Goal: Task Accomplishment & Management: Use online tool/utility

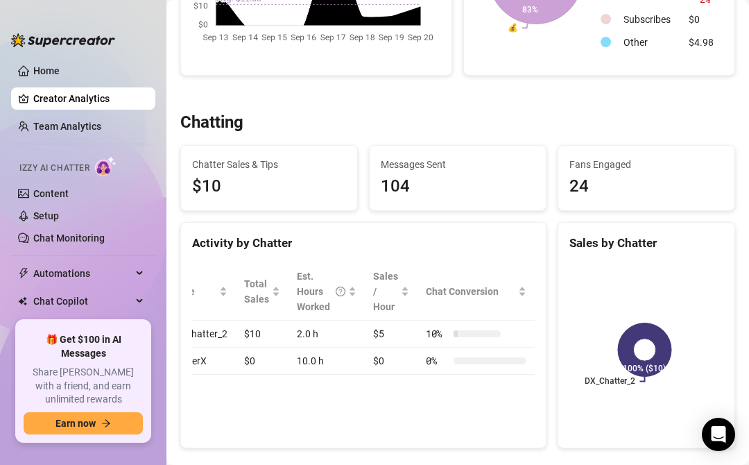
scroll to position [0, 37]
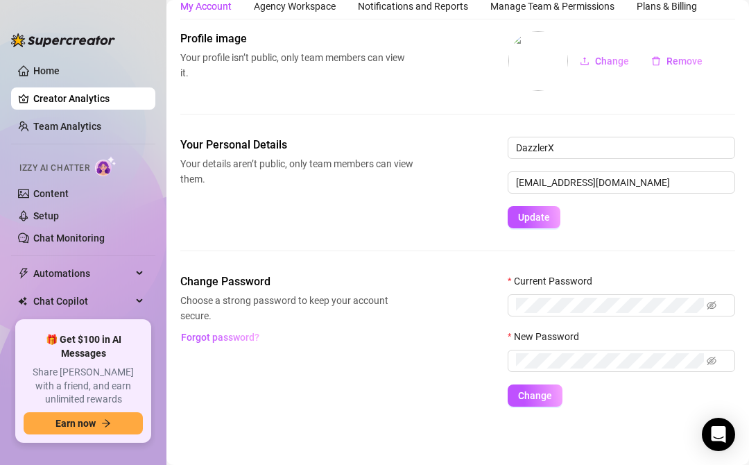
scroll to position [49, 0]
click at [89, 100] on link "Creator Analytics" at bounding box center [88, 98] width 111 height 22
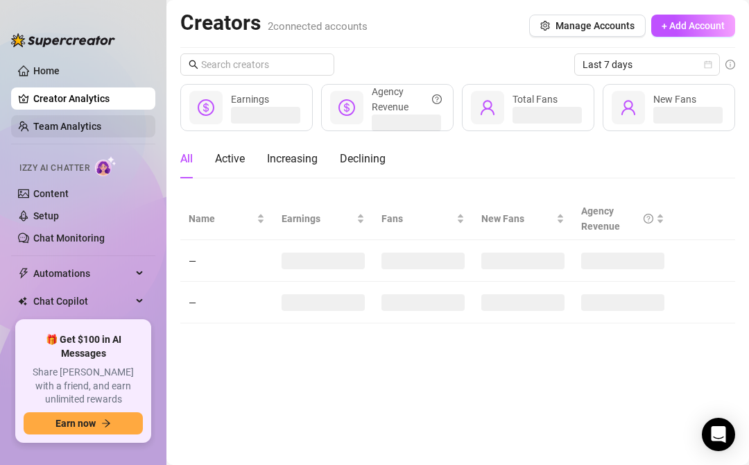
click at [95, 132] on link "Team Analytics" at bounding box center [67, 126] width 68 height 11
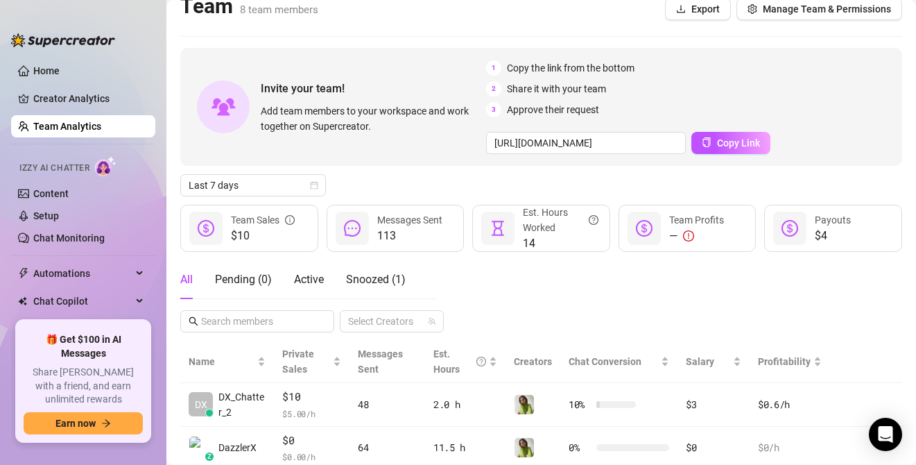
scroll to position [21, 0]
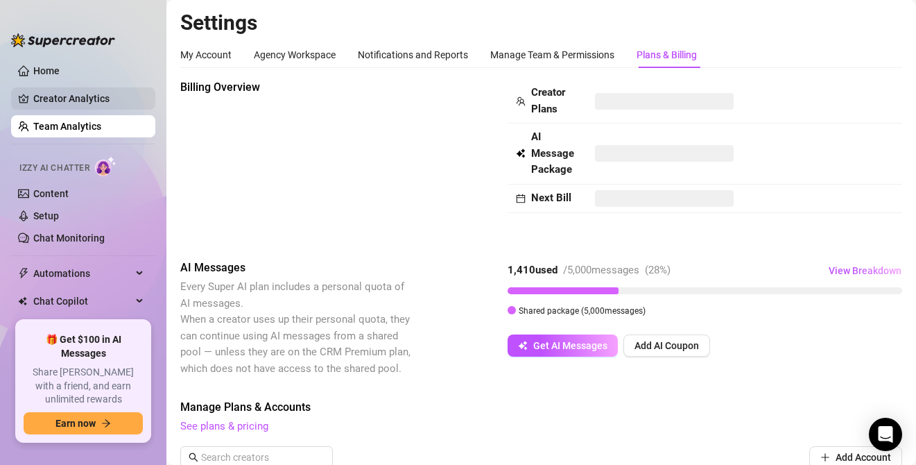
click at [72, 107] on link "Creator Analytics" at bounding box center [88, 98] width 111 height 22
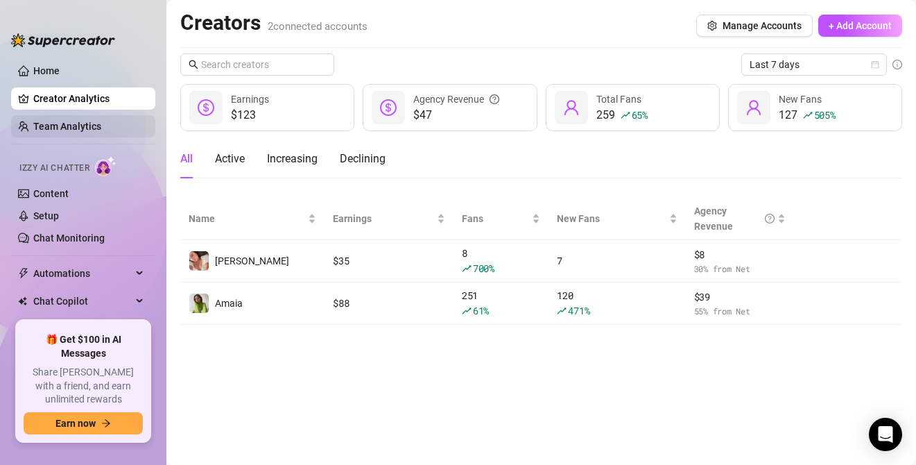
click at [74, 121] on link "Team Analytics" at bounding box center [67, 126] width 68 height 11
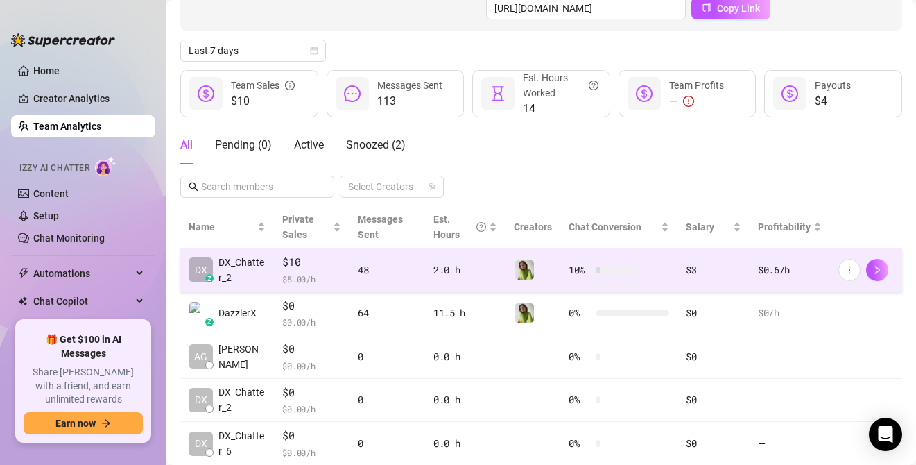
scroll to position [205, 0]
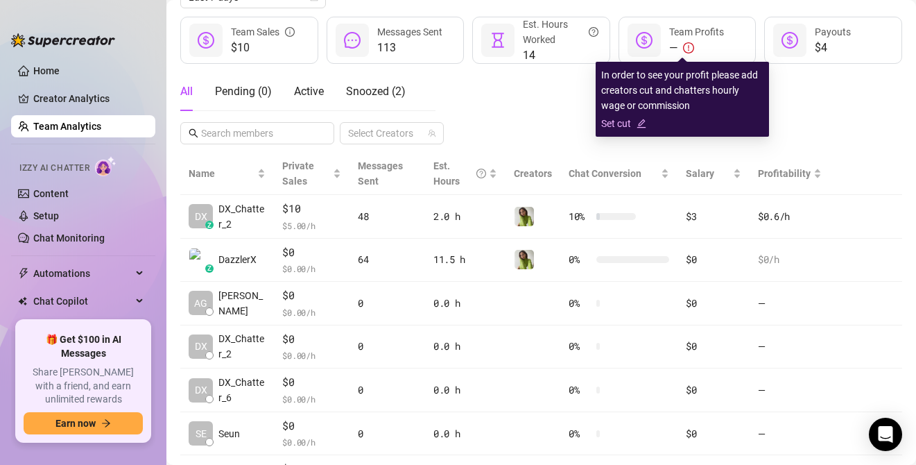
click at [640, 120] on icon "edit" at bounding box center [642, 124] width 10 height 10
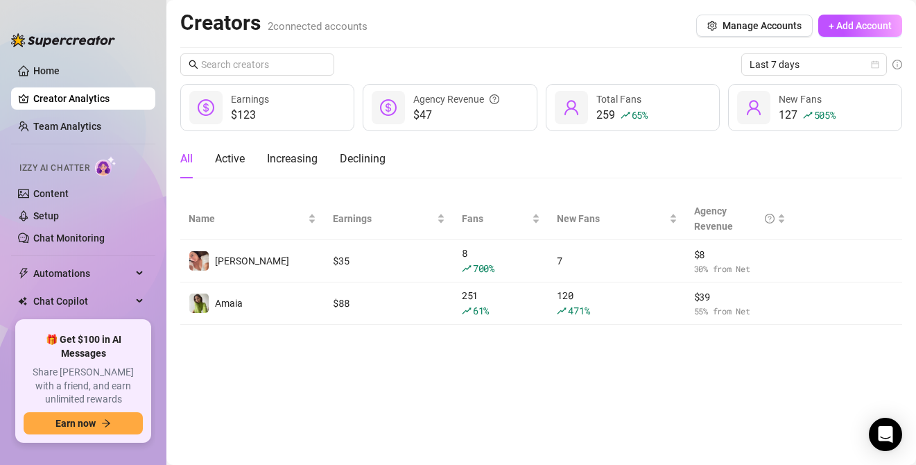
click at [426, 355] on main "Creators 2 connected accounts Manage Accounts + Add Account Last 7 days $123 Ea…" at bounding box center [542, 232] width 750 height 465
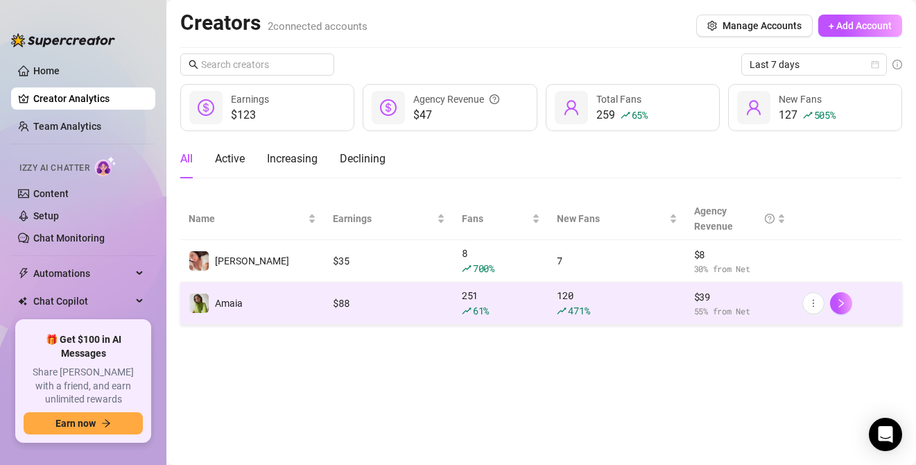
click at [570, 298] on div "120 471 %" at bounding box center [617, 303] width 120 height 31
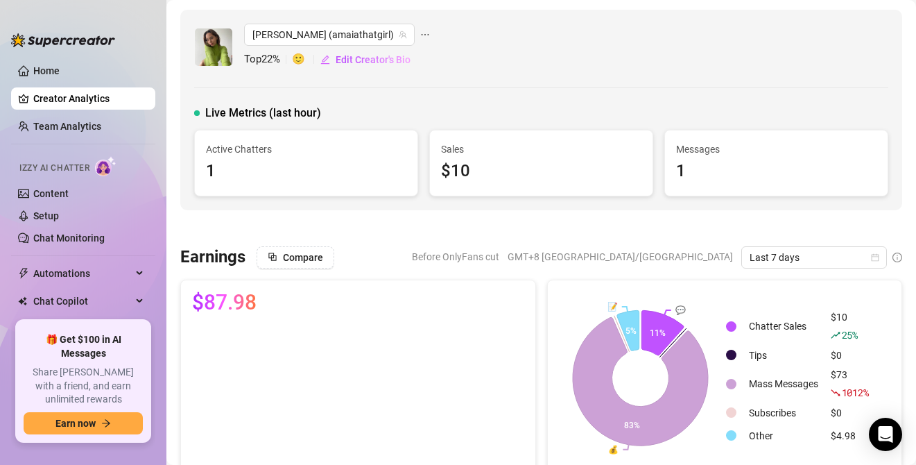
click at [568, 120] on div "Live Metrics (last hour)" at bounding box center [541, 113] width 694 height 17
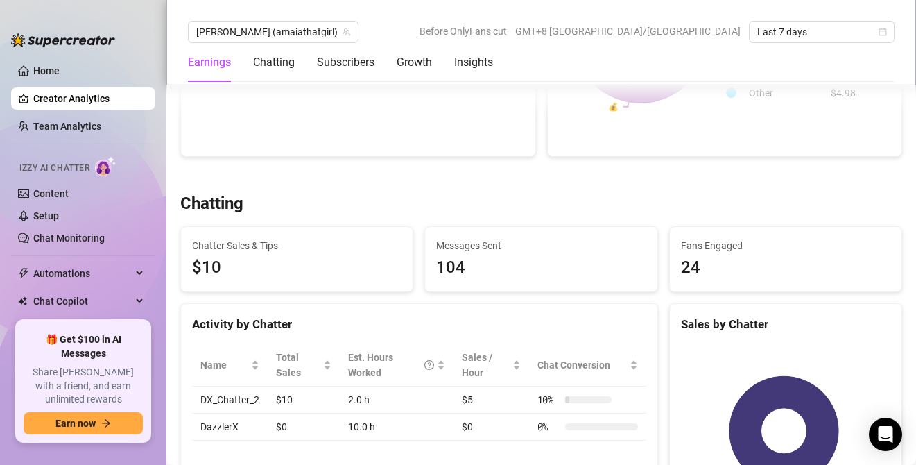
scroll to position [340, 0]
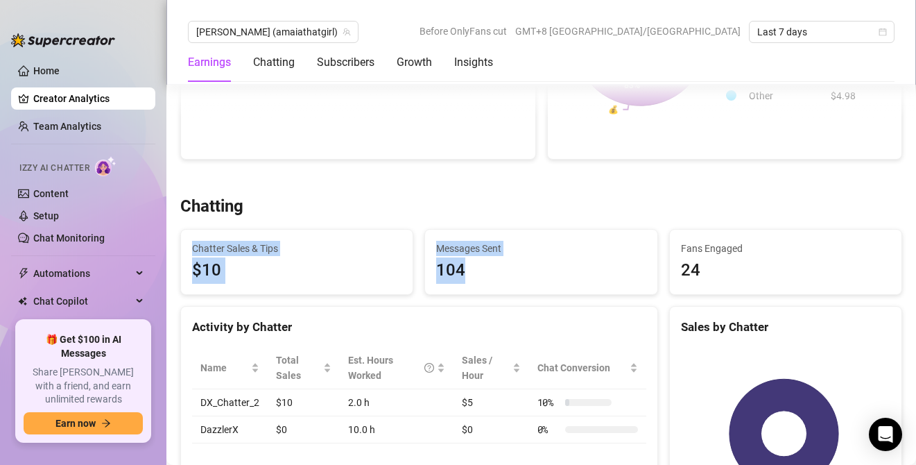
drag, startPoint x: 499, startPoint y: 210, endPoint x: 497, endPoint y: 290, distance: 79.8
click at [497, 290] on div "Chatting Chatter Sales & Tips $10 Messages Sent 104 Fans Engaged 24 Activity by…" at bounding box center [541, 364] width 733 height 336
click at [497, 309] on div "Activity by Chatter" at bounding box center [419, 322] width 477 height 30
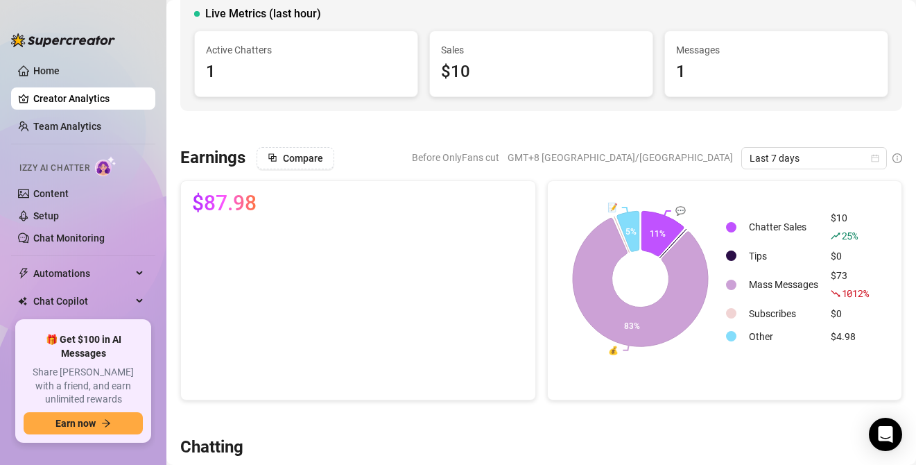
scroll to position [99, 0]
click at [687, 158] on span "GMT+8 [GEOGRAPHIC_DATA]/[GEOGRAPHIC_DATA]" at bounding box center [620, 158] width 225 height 21
click at [696, 162] on span "GMT+8 [GEOGRAPHIC_DATA]/[GEOGRAPHIC_DATA]" at bounding box center [620, 158] width 225 height 21
click at [676, 162] on span "GMT+8 [GEOGRAPHIC_DATA]/[GEOGRAPHIC_DATA]" at bounding box center [620, 158] width 225 height 21
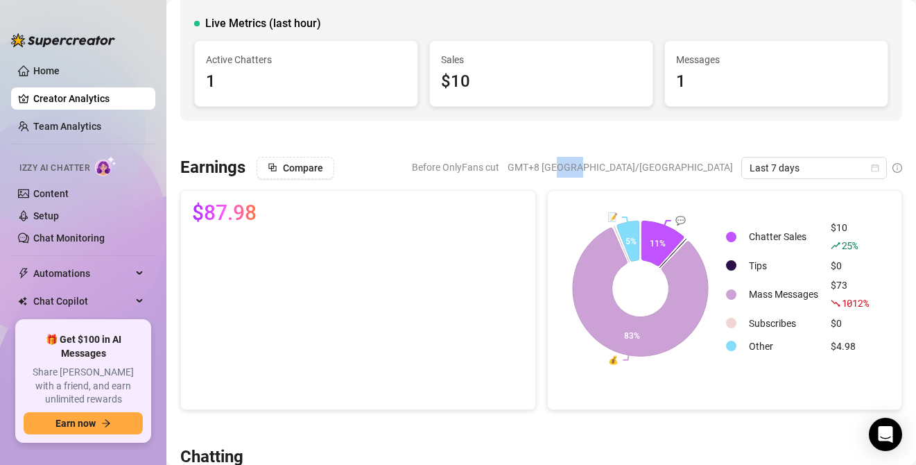
drag, startPoint x: 674, startPoint y: 159, endPoint x: 694, endPoint y: 176, distance: 27.1
click at [694, 176] on span "GMT+8 [GEOGRAPHIC_DATA]/[GEOGRAPHIC_DATA]" at bounding box center [620, 167] width 225 height 21
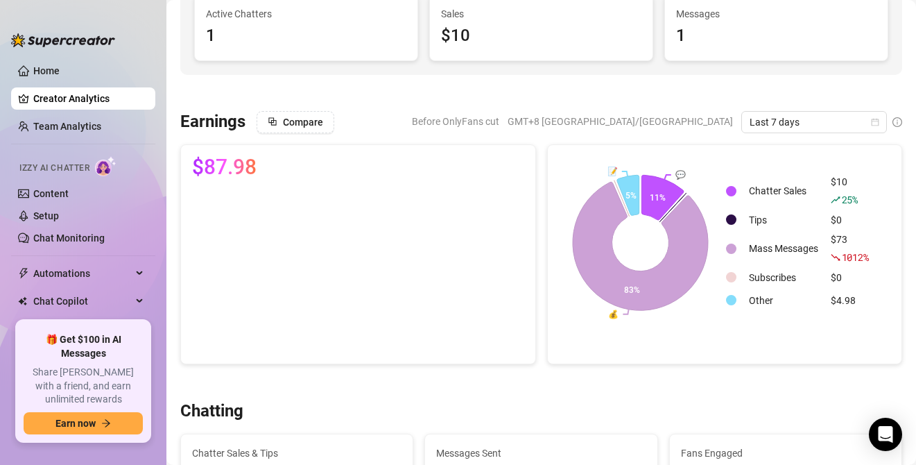
scroll to position [94, 0]
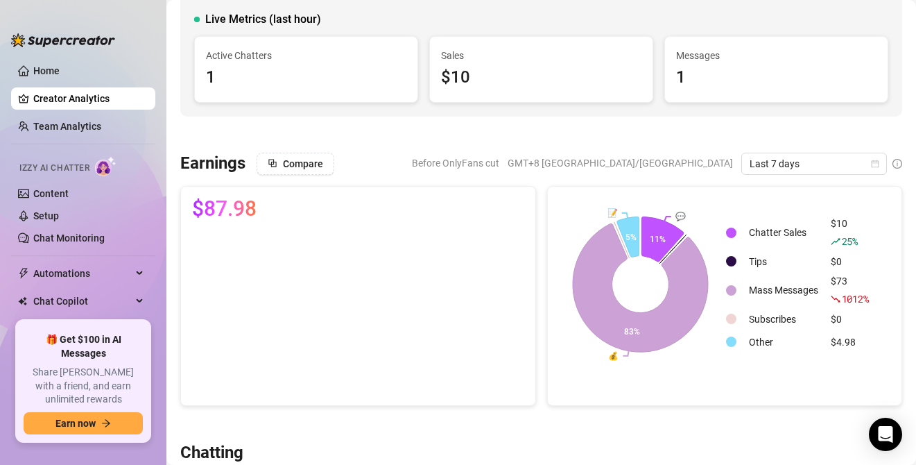
click at [424, 161] on div "Compare Before OnlyFans cut GMT+8 [GEOGRAPHIC_DATA]/[GEOGRAPHIC_DATA] Last 7 da…" at bounding box center [580, 164] width 646 height 22
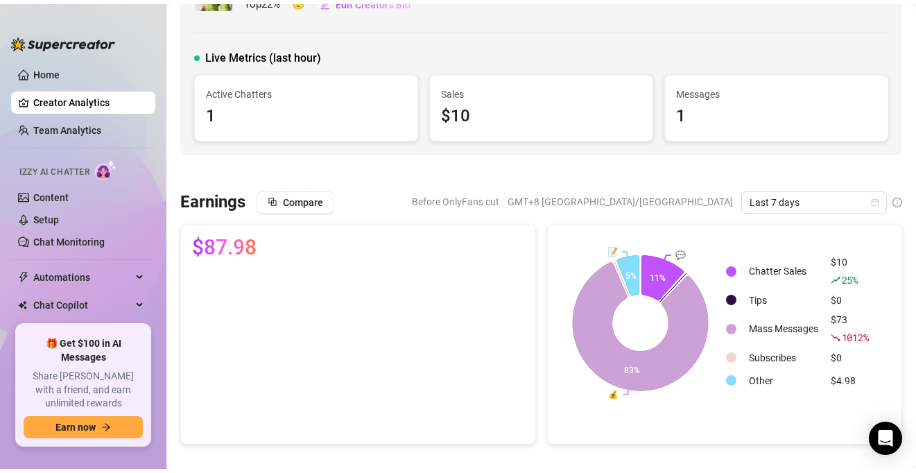
scroll to position [0, 0]
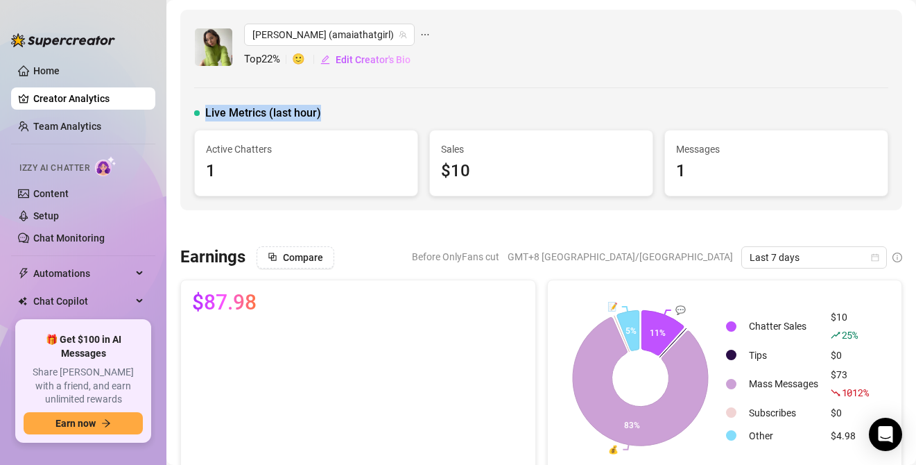
drag, startPoint x: 370, startPoint y: 93, endPoint x: 363, endPoint y: 121, distance: 28.8
click at [363, 121] on div "[PERSON_NAME] (amaiathatgirl) Top 22 % 🙂 Edit Creator's Bio Live Metrics (last …" at bounding box center [541, 110] width 722 height 200
click at [363, 114] on div "Live Metrics (last hour)" at bounding box center [541, 113] width 694 height 17
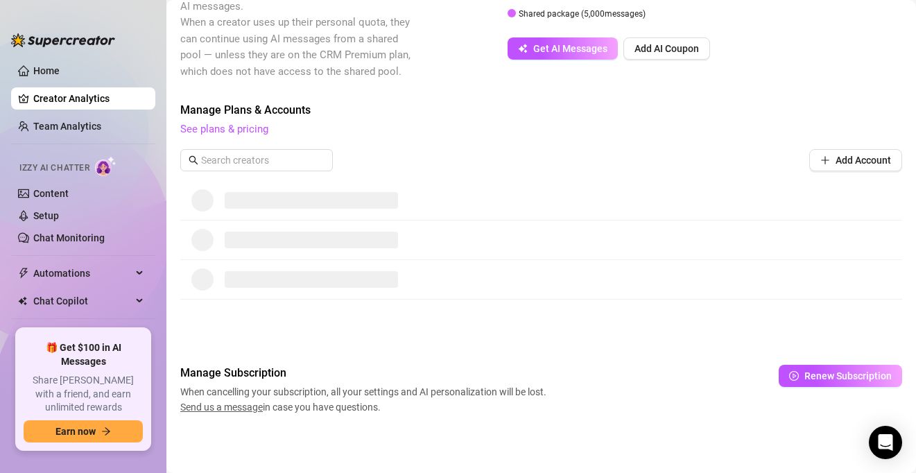
scroll to position [297, 0]
click at [89, 436] on span "Earn now" at bounding box center [76, 431] width 40 height 11
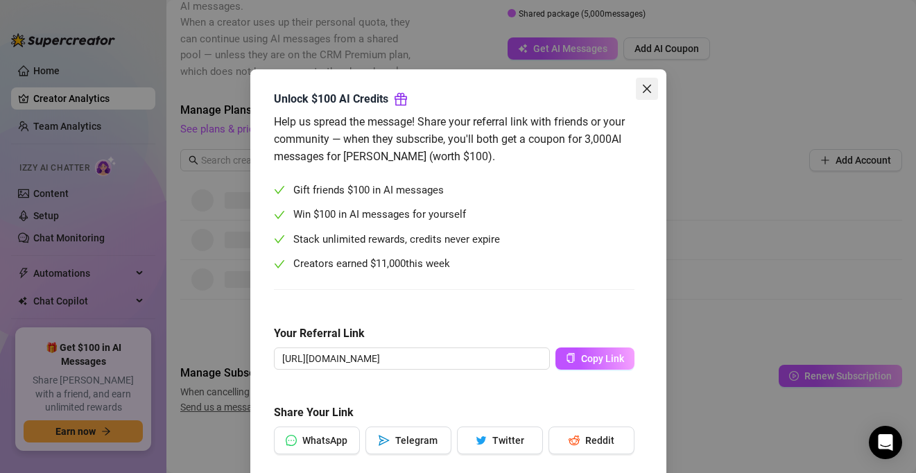
click at [643, 87] on icon "close" at bounding box center [646, 89] width 8 height 8
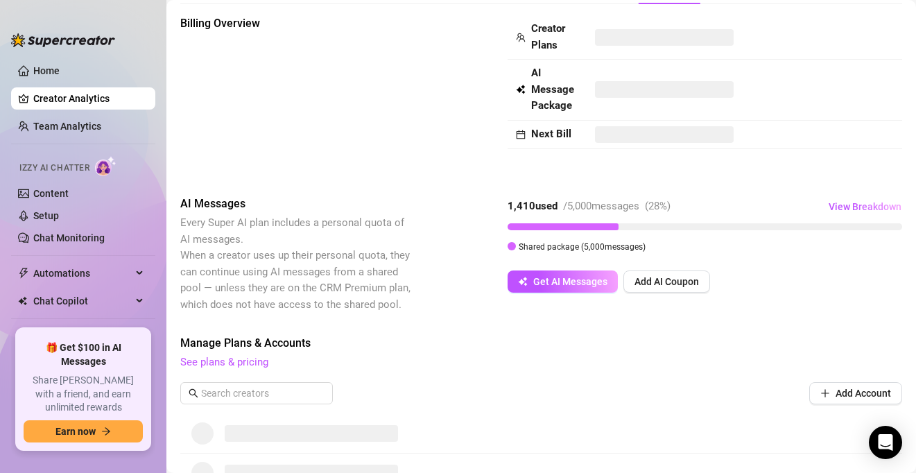
scroll to position [0, 0]
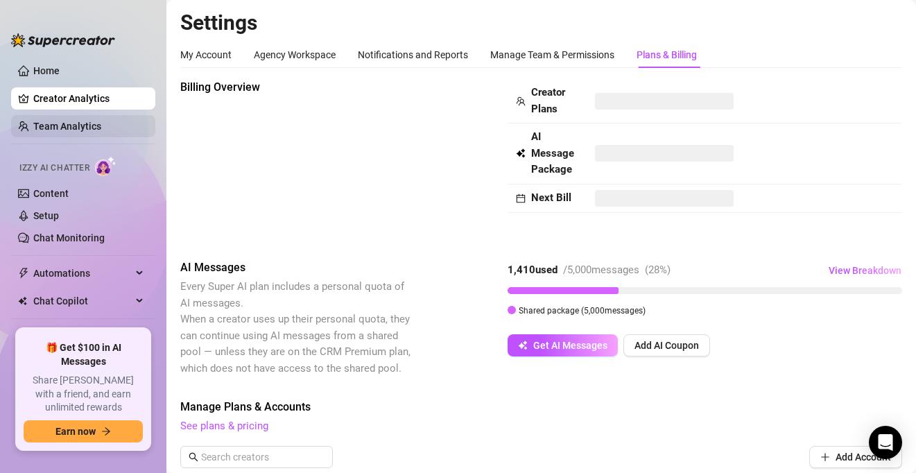
click at [100, 132] on link "Team Analytics" at bounding box center [67, 126] width 68 height 11
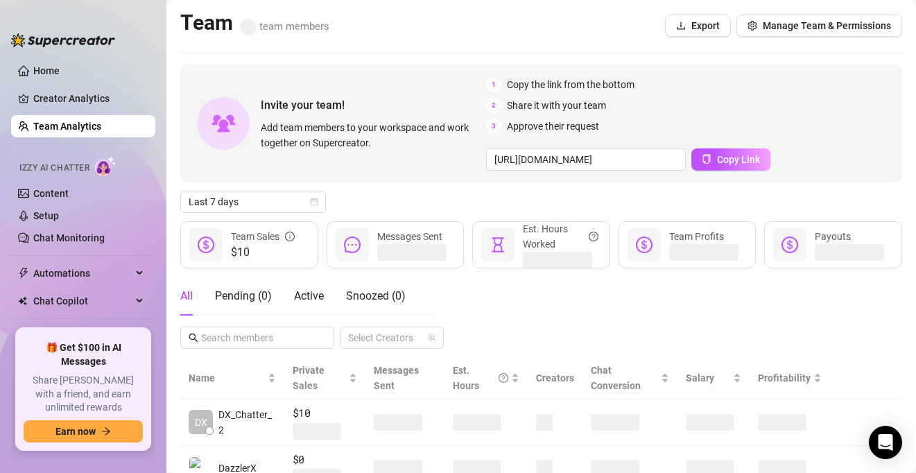
click at [69, 47] on div at bounding box center [63, 33] width 104 height 42
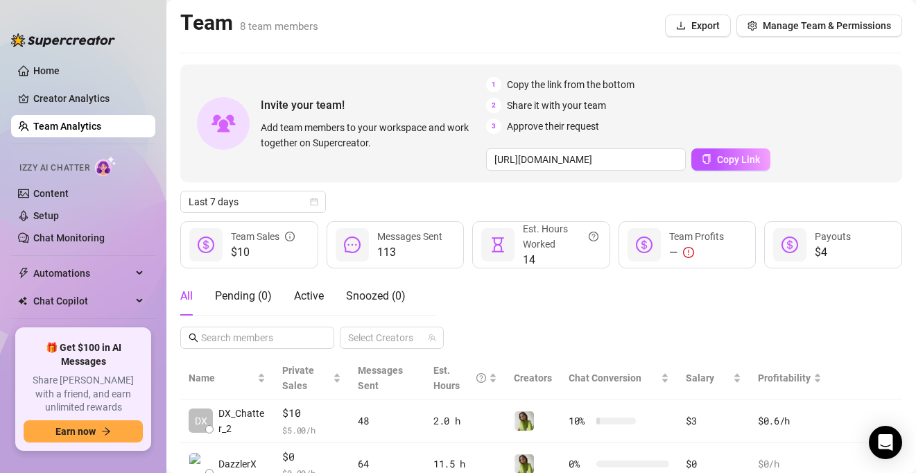
scroll to position [44, 0]
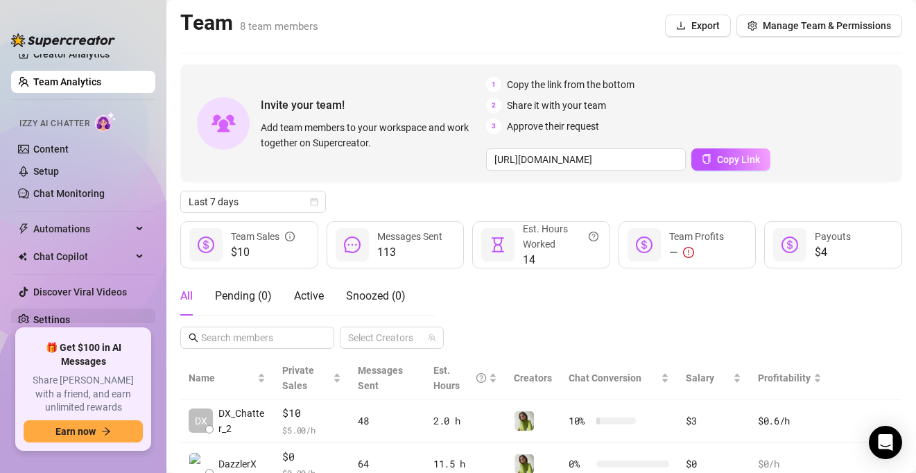
click at [62, 321] on link "Settings" at bounding box center [51, 319] width 37 height 11
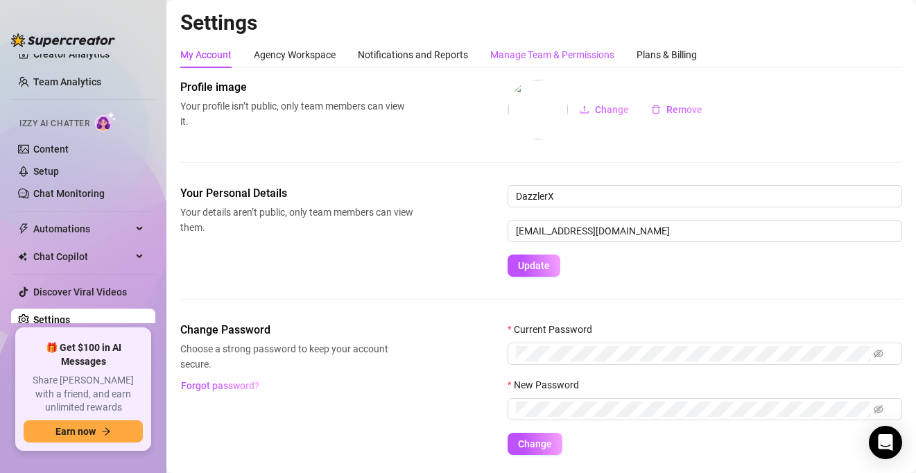
click at [570, 58] on div "Manage Team & Permissions" at bounding box center [552, 54] width 124 height 15
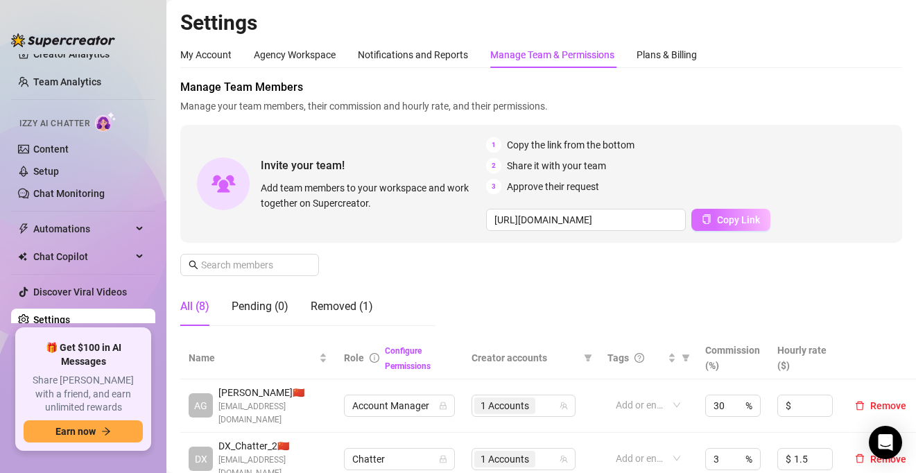
click at [745, 223] on span "Copy Link" at bounding box center [738, 219] width 43 height 11
click at [328, 309] on div "Removed (1)" at bounding box center [342, 306] width 62 height 17
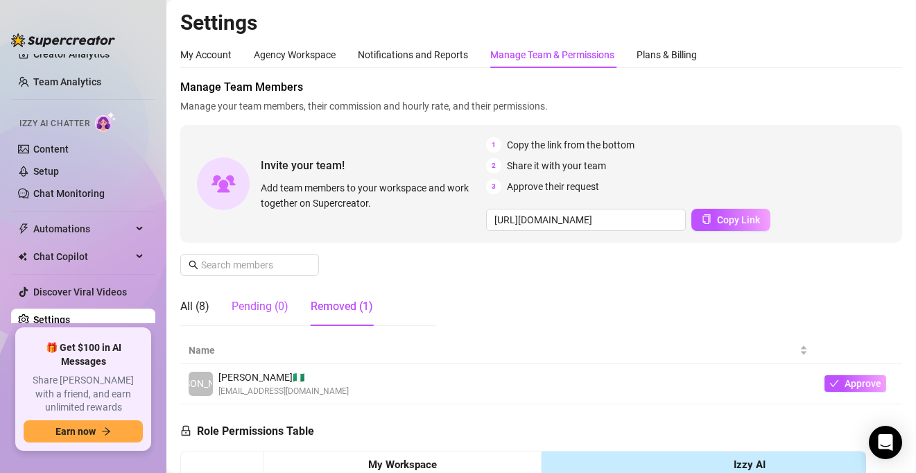
click at [268, 305] on div "Pending (0)" at bounding box center [260, 306] width 57 height 17
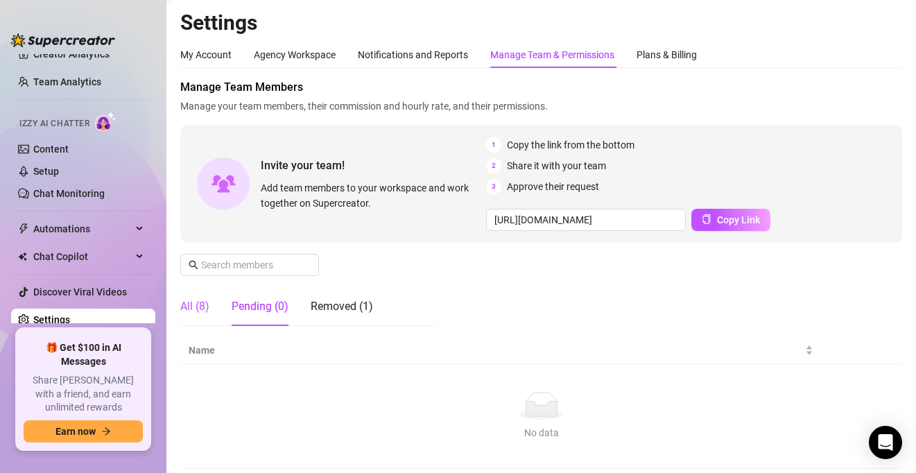
click at [209, 303] on div "All (8)" at bounding box center [194, 306] width 29 height 17
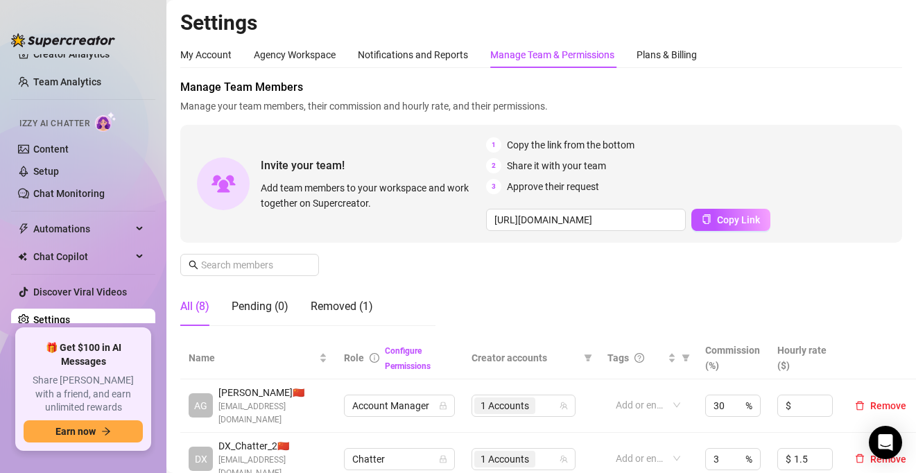
click at [194, 312] on div "All (8)" at bounding box center [194, 306] width 29 height 17
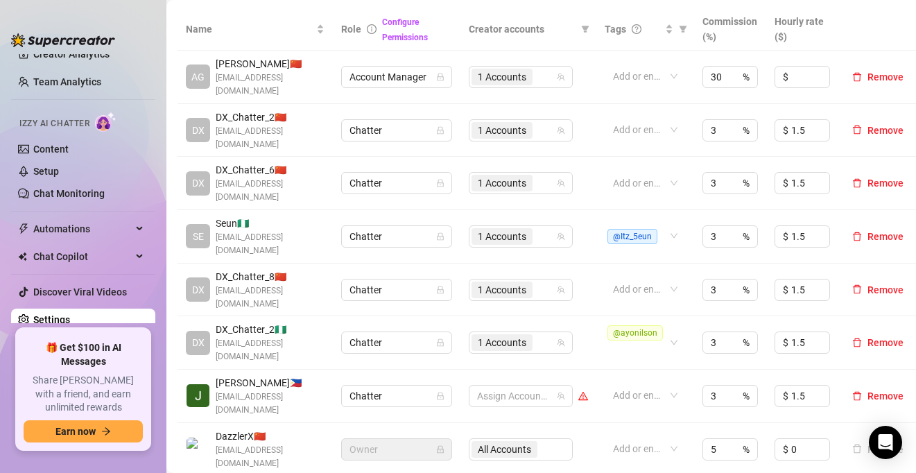
scroll to position [330, 3]
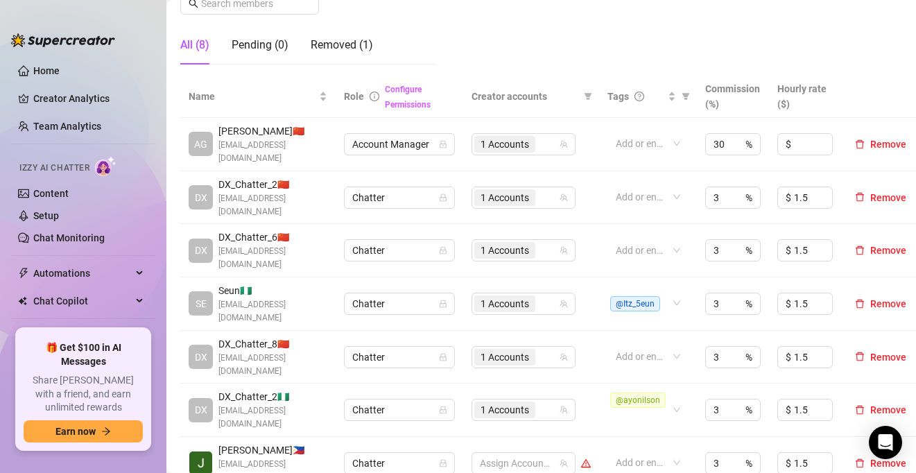
scroll to position [263, 0]
click at [506, 401] on span "1 Accounts" at bounding box center [505, 408] width 49 height 15
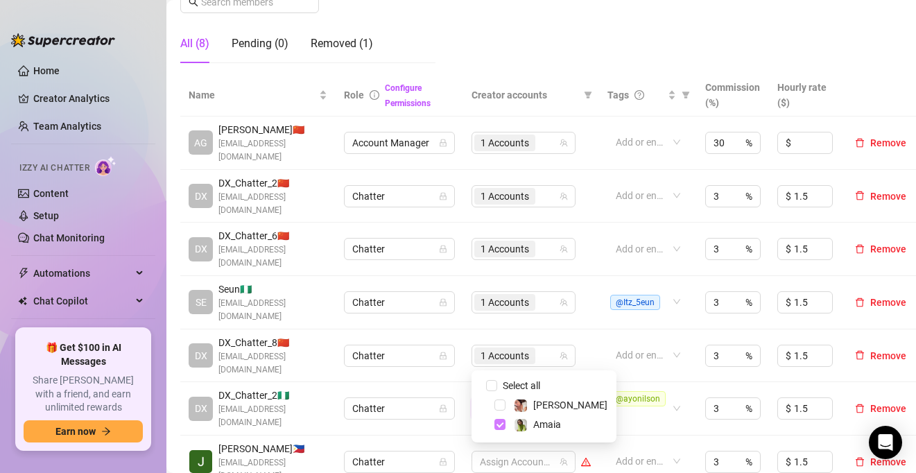
click at [495, 425] on span "Select tree node" at bounding box center [500, 424] width 11 height 11
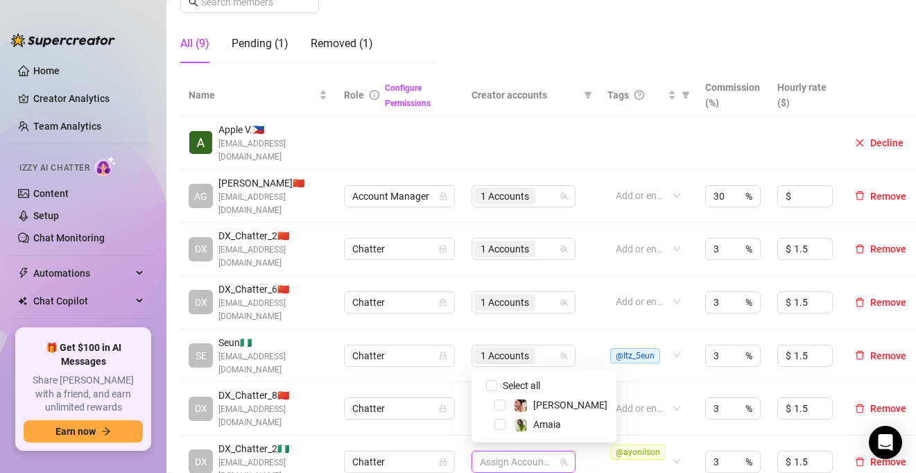
click at [585, 382] on td "1 Accounts" at bounding box center [531, 408] width 136 height 53
click at [549, 452] on div at bounding box center [517, 461] width 84 height 19
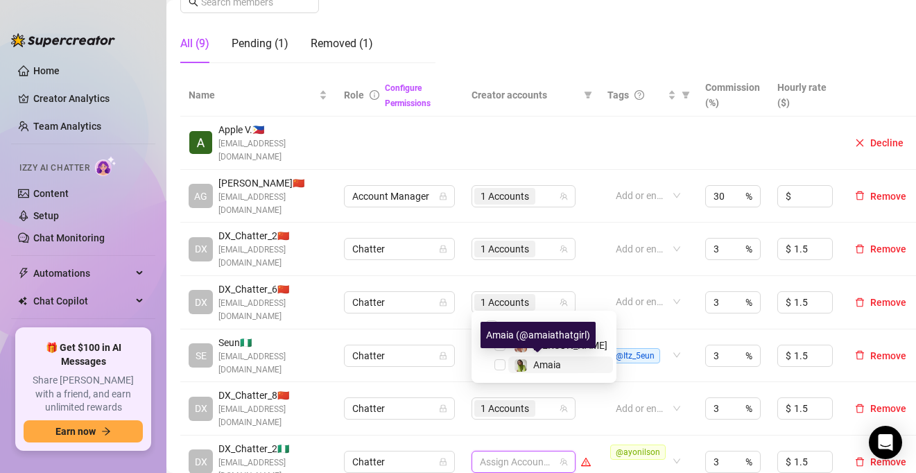
click at [524, 364] on img at bounding box center [521, 365] width 12 height 12
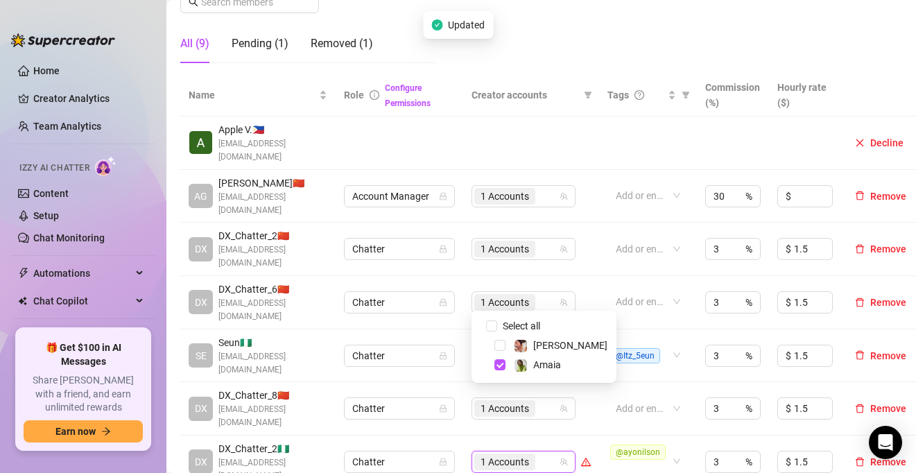
click at [603, 131] on td at bounding box center [648, 143] width 98 height 53
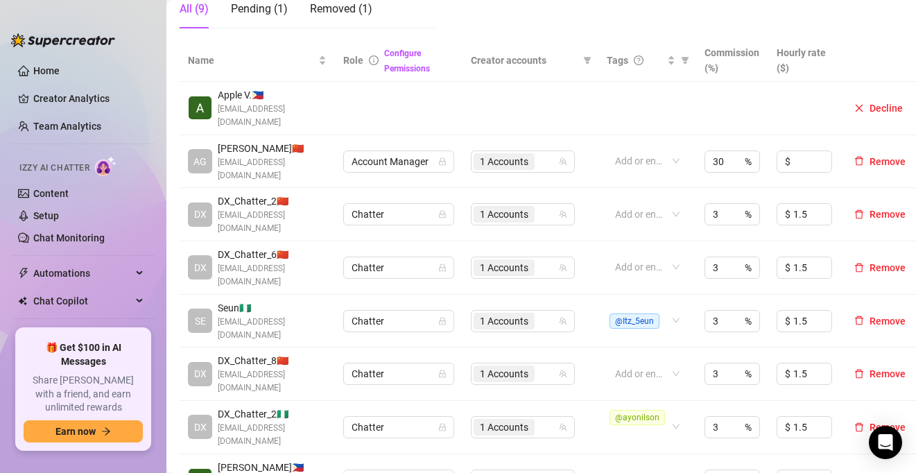
scroll to position [298, 1]
click at [593, 400] on td "1 Accounts" at bounding box center [531, 426] width 136 height 53
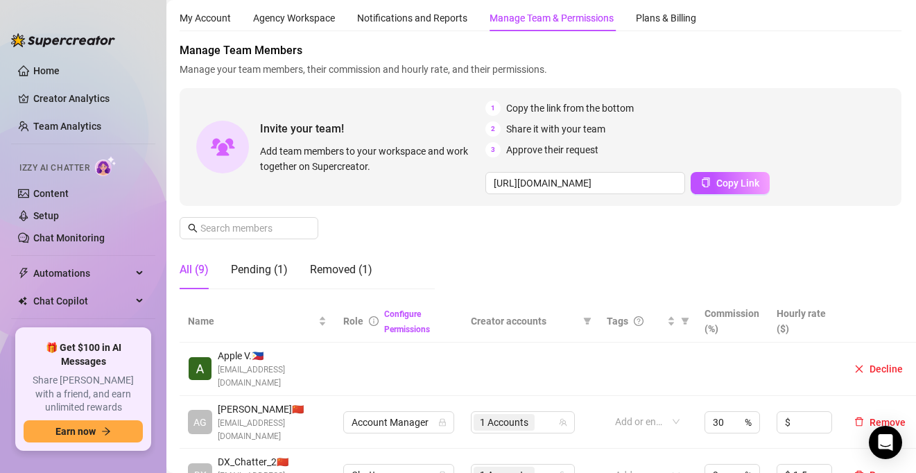
scroll to position [0, 1]
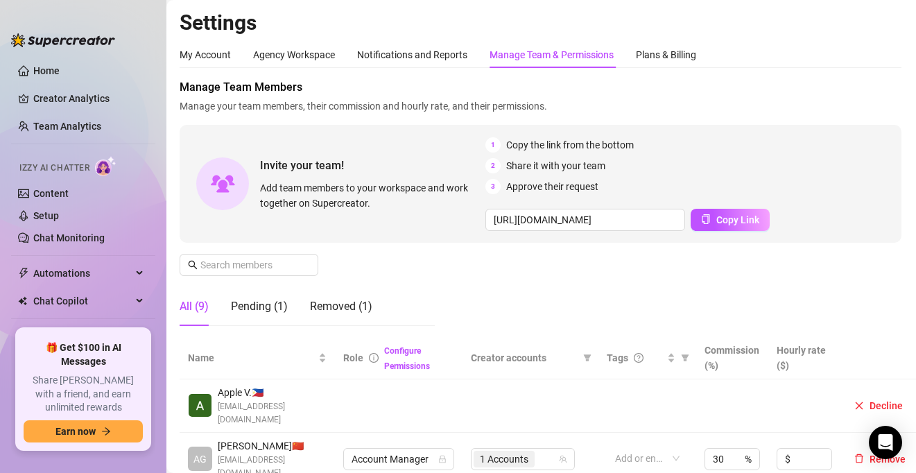
click at [613, 291] on div "Manage Team Members Manage your team members, their commission and hourly rate,…" at bounding box center [541, 208] width 722 height 258
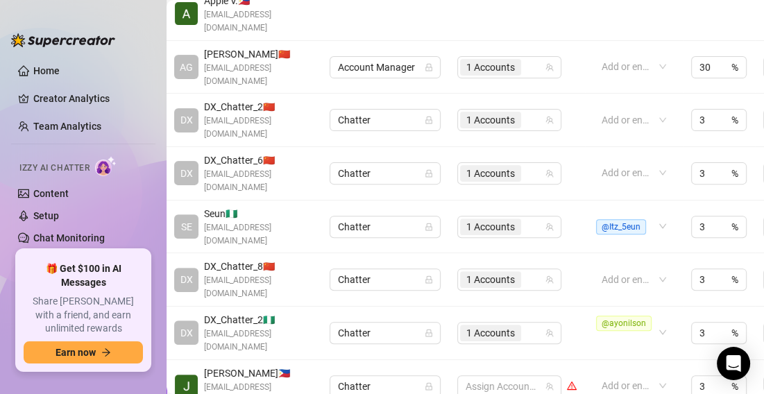
scroll to position [392, 14]
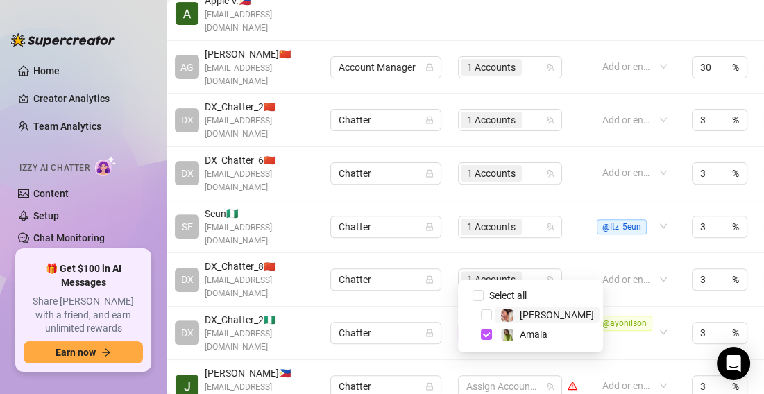
click at [498, 325] on span "1 Accounts" at bounding box center [491, 332] width 49 height 15
click at [449, 307] on td "Chatter" at bounding box center [386, 333] width 128 height 53
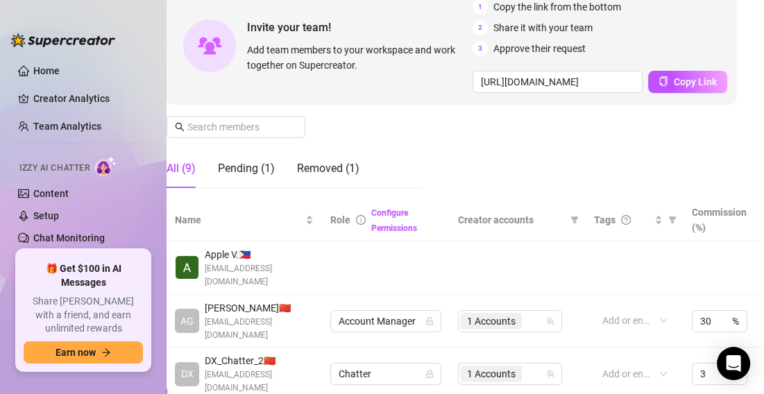
scroll to position [85, 14]
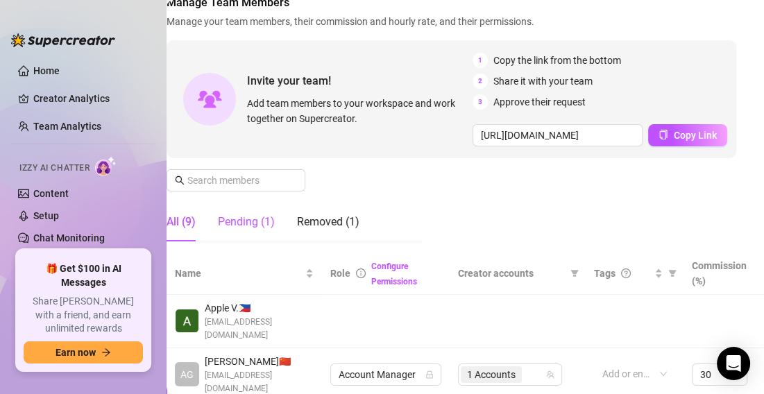
click at [271, 223] on div "Pending (1)" at bounding box center [246, 222] width 57 height 17
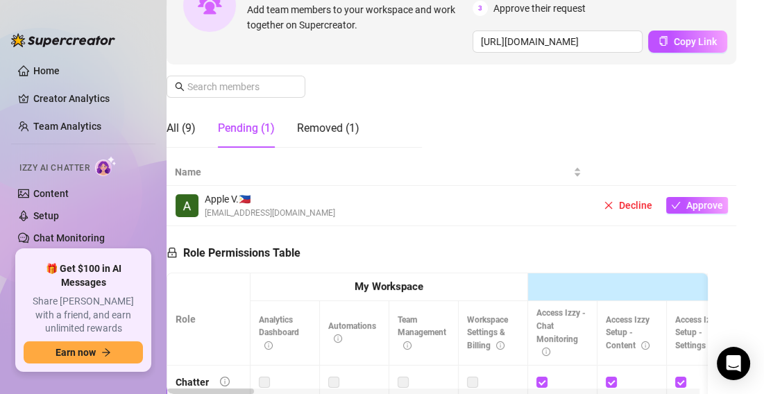
scroll to position [198, 14]
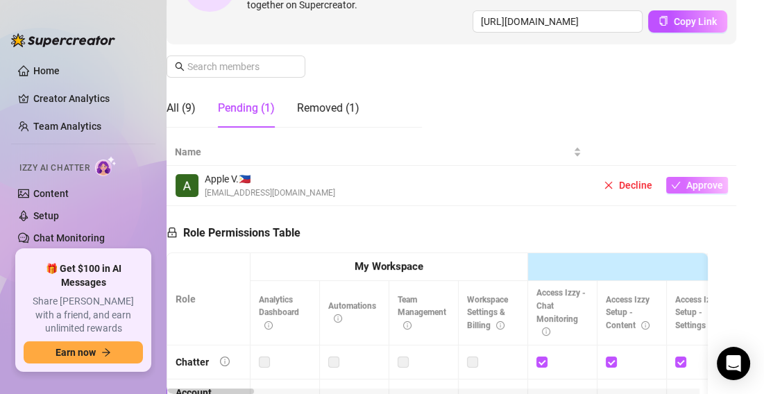
click at [694, 187] on span "Approve" at bounding box center [704, 185] width 37 height 11
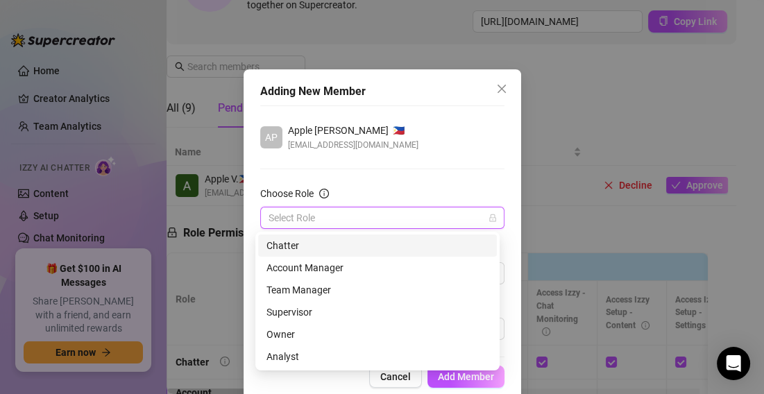
click at [370, 221] on input "Choose Role" at bounding box center [375, 217] width 215 height 21
click at [297, 246] on div "Chatter" at bounding box center [377, 245] width 222 height 15
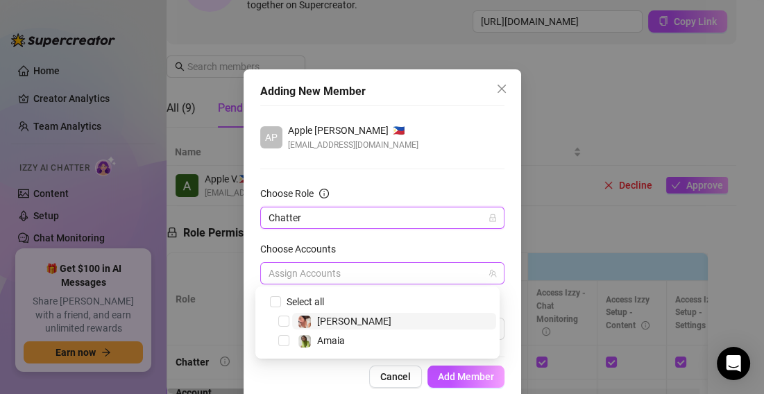
click at [340, 274] on div at bounding box center [375, 273] width 224 height 19
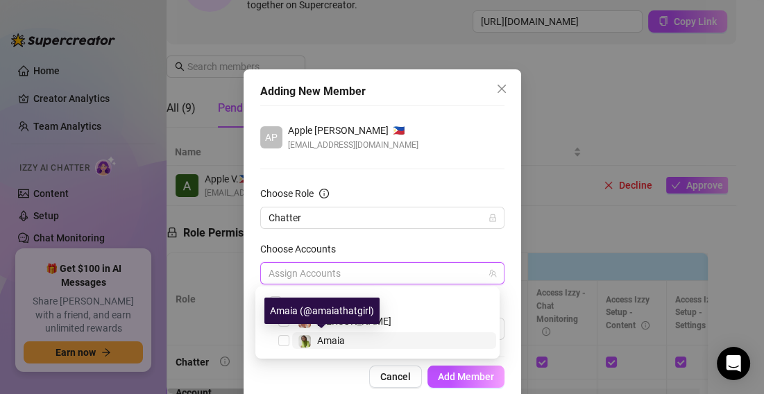
click at [312, 339] on div "Amaia" at bounding box center [321, 340] width 47 height 17
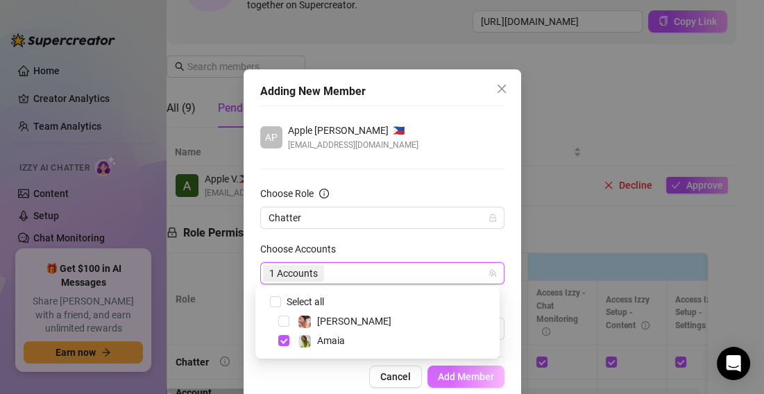
click at [438, 379] on span "Add Member" at bounding box center [466, 376] width 56 height 11
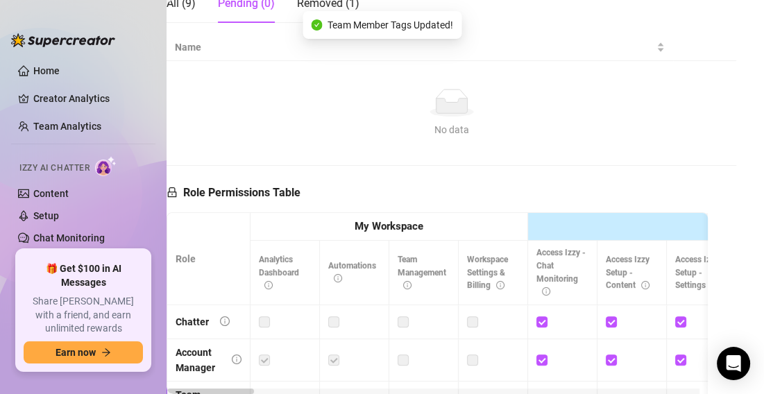
scroll to position [121, 14]
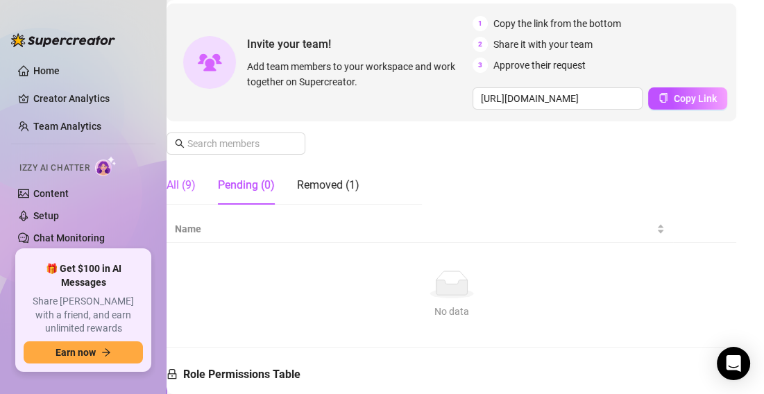
click at [178, 180] on div "All (9)" at bounding box center [181, 185] width 29 height 17
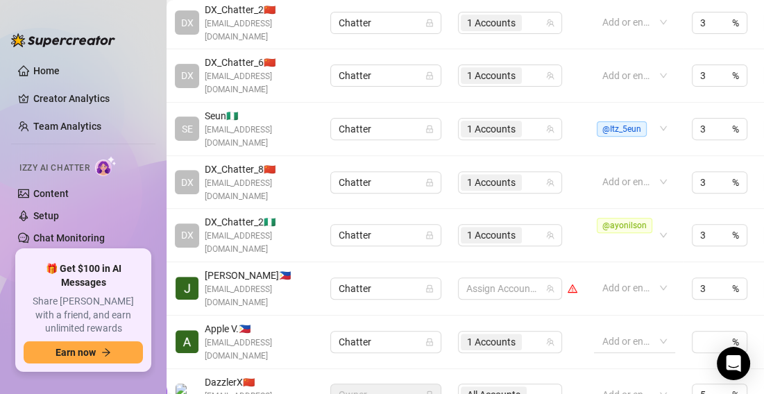
scroll to position [436, 30]
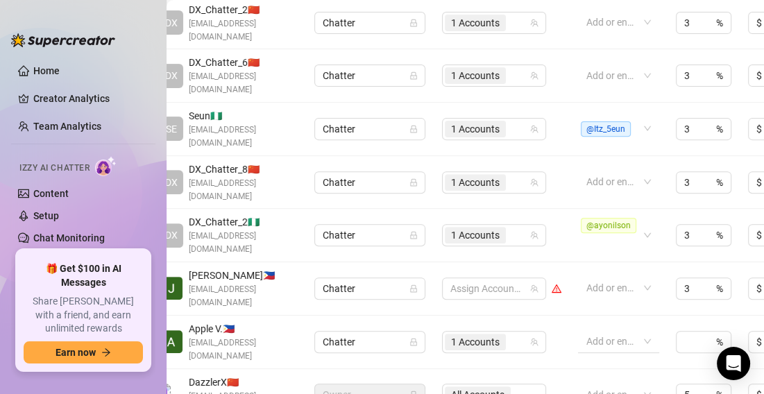
click at [602, 332] on div at bounding box center [611, 341] width 61 height 19
click at [486, 279] on div at bounding box center [487, 288] width 84 height 19
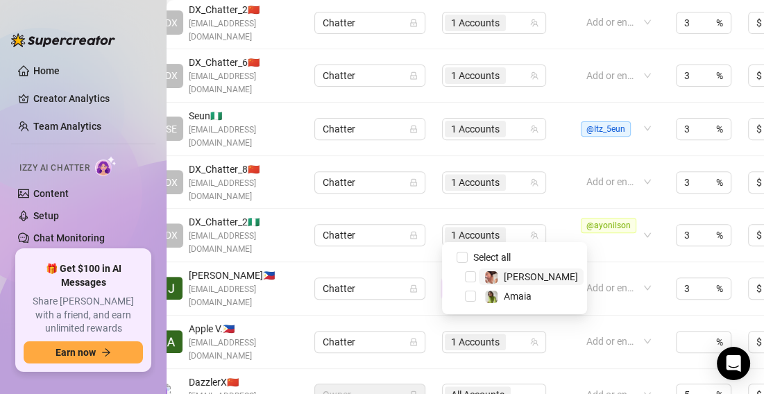
paste input "@Acastrid"
type input "@Acastrid"
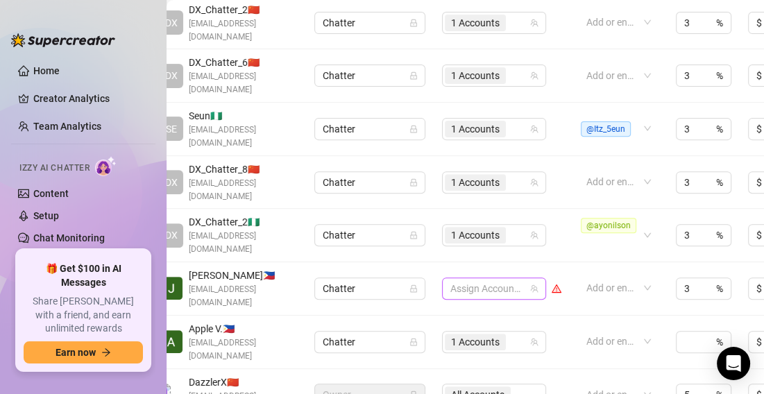
click at [490, 279] on div at bounding box center [487, 288] width 84 height 19
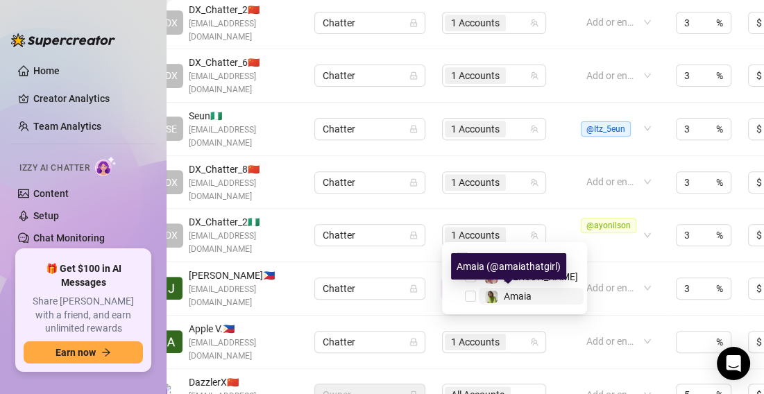
click at [490, 297] on img at bounding box center [491, 297] width 12 height 12
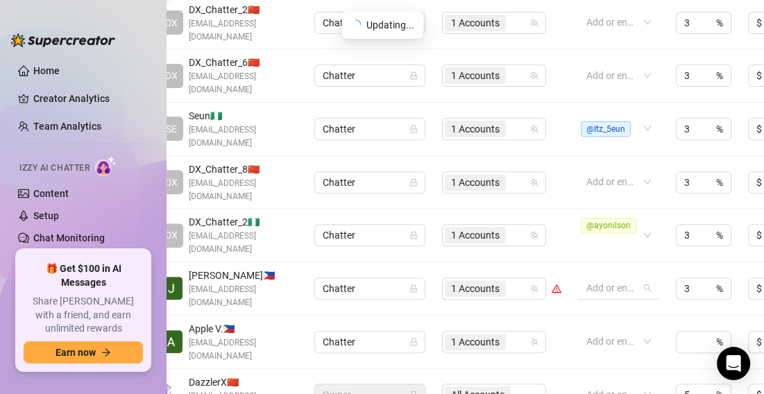
click at [616, 278] on div at bounding box center [611, 287] width 61 height 19
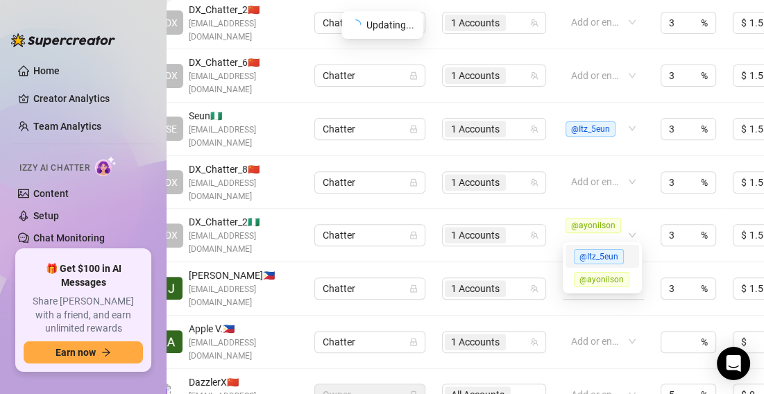
paste input "@Acastrid"
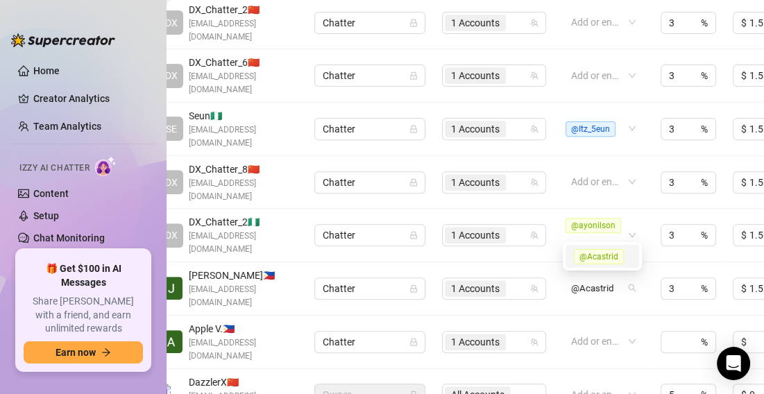
type input "@Acastrid"
click at [536, 209] on td "1 Accounts" at bounding box center [494, 235] width 121 height 53
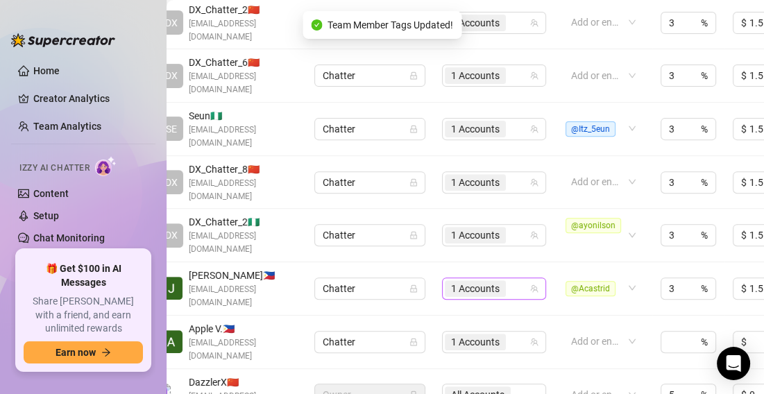
click at [524, 279] on div "1 Accounts" at bounding box center [487, 288] width 84 height 19
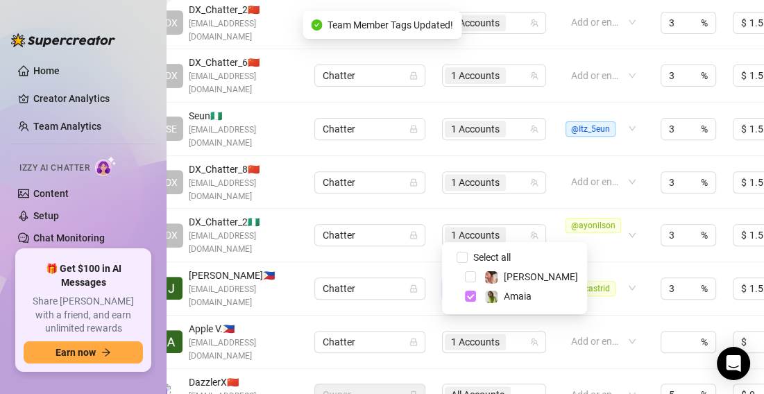
click at [467, 298] on span "Select tree node" at bounding box center [470, 296] width 11 height 11
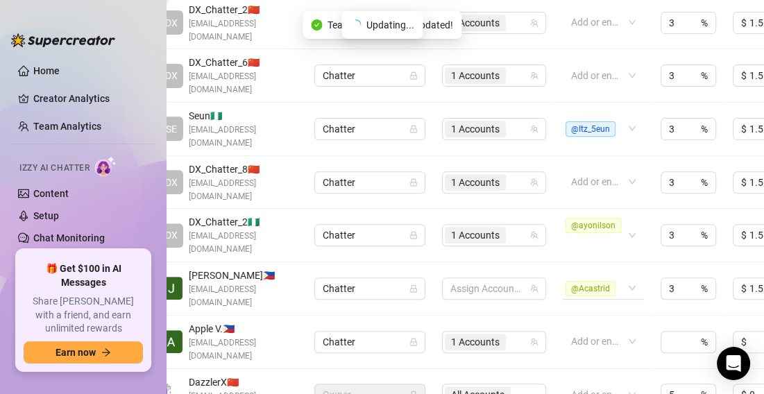
click at [614, 281] on span "@Acastrid" at bounding box center [590, 288] width 50 height 15
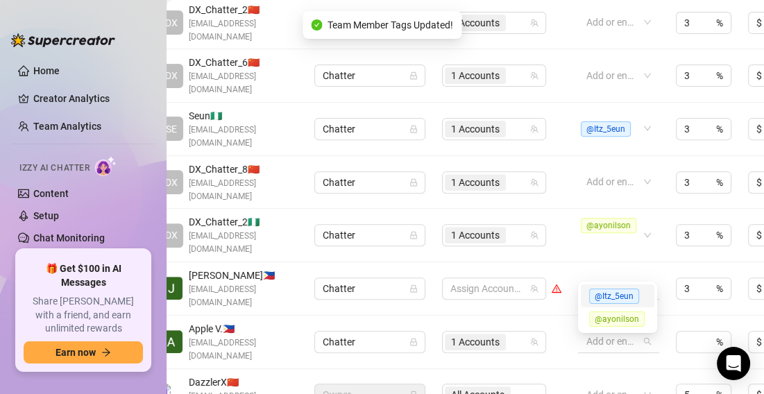
click at [610, 332] on div at bounding box center [611, 341] width 61 height 19
paste input "@Acastrid"
type input "@Acastrid"
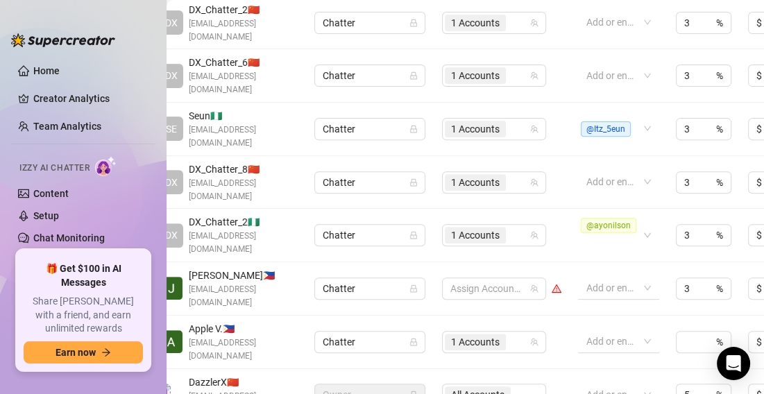
click at [643, 330] on div "Add or enter new" at bounding box center [618, 341] width 81 height 22
click at [611, 332] on div at bounding box center [611, 341] width 61 height 19
paste input "@Acastrid"
type input "@Acastrid"
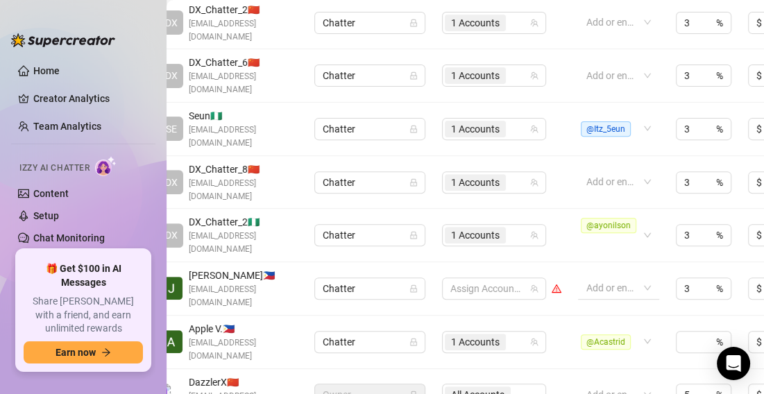
click at [686, 332] on input at bounding box center [691, 342] width 14 height 21
type input "3"
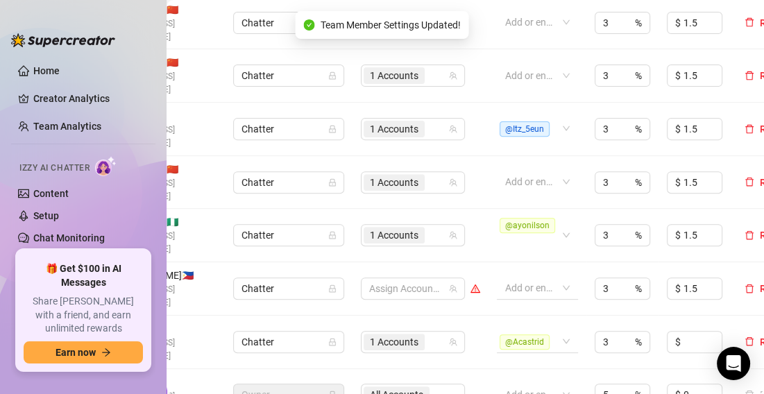
scroll to position [436, 162]
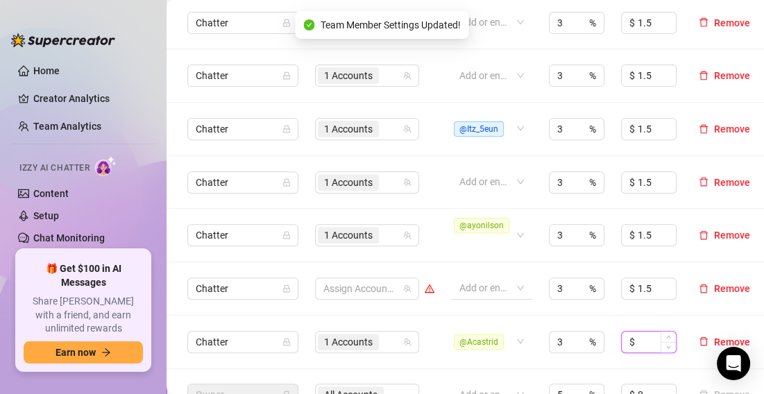
click at [638, 332] on input at bounding box center [657, 342] width 38 height 21
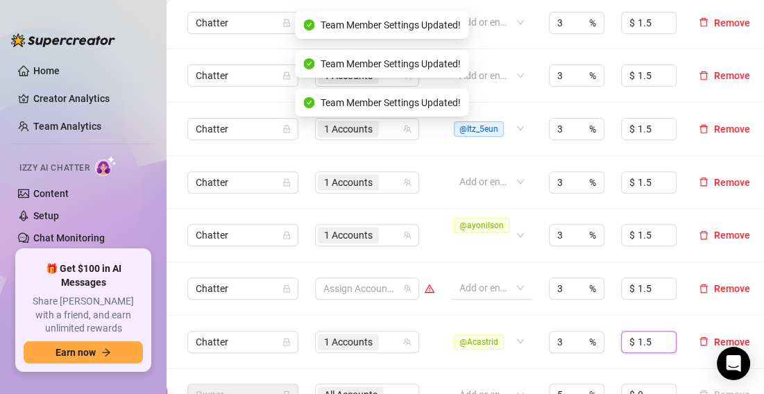
type input "1.5"
click at [597, 343] on div "Settings My Account Agency Workspace Notifications and Reports Manage Team & Pe…" at bounding box center [465, 197] width 597 height 394
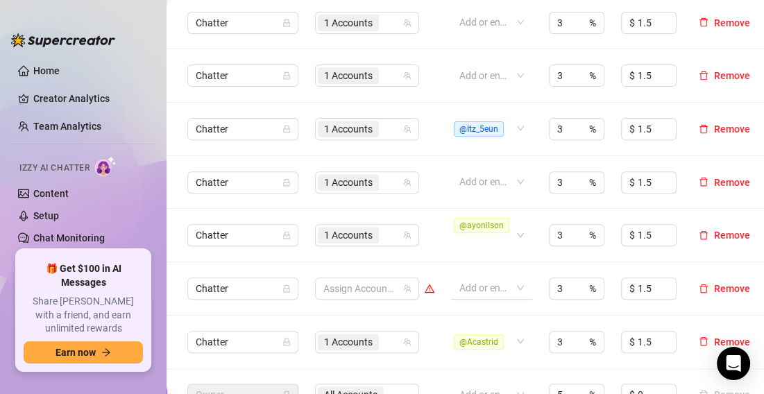
click at [613, 369] on td "$ 0" at bounding box center [649, 395] width 72 height 53
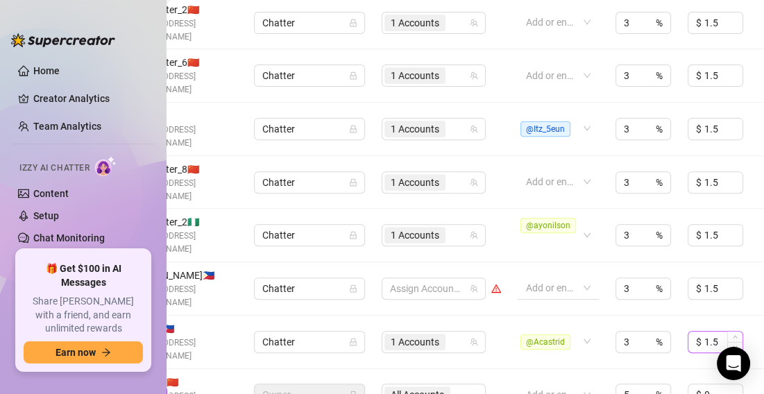
scroll to position [436, 32]
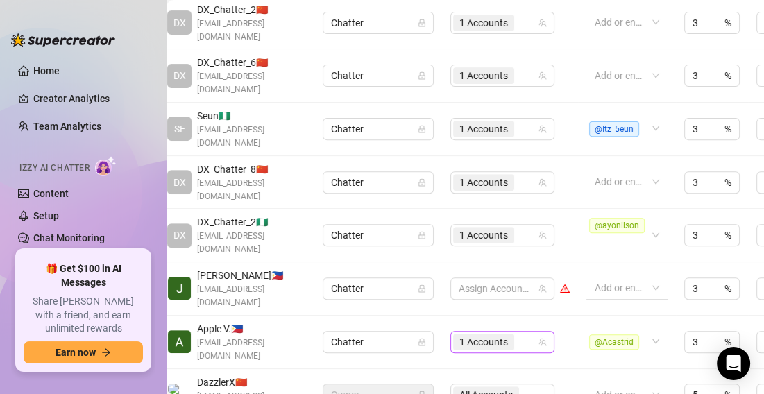
scroll to position [436, 3]
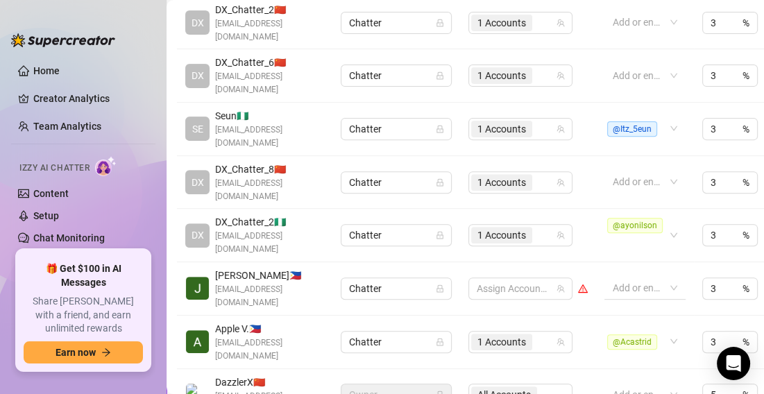
click at [59, 210] on link "Setup" at bounding box center [46, 215] width 26 height 11
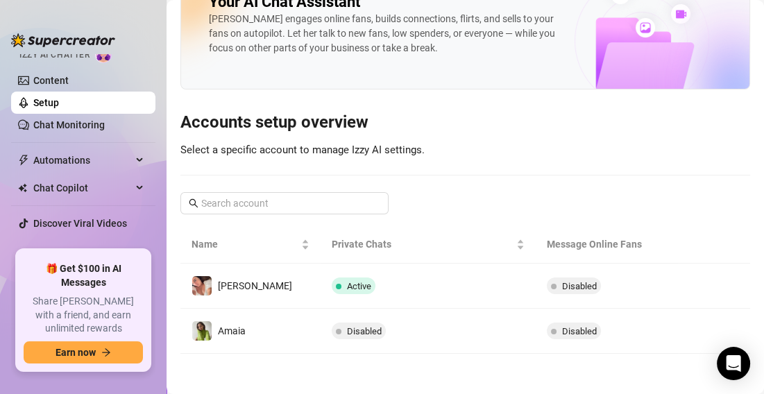
scroll to position [122, 0]
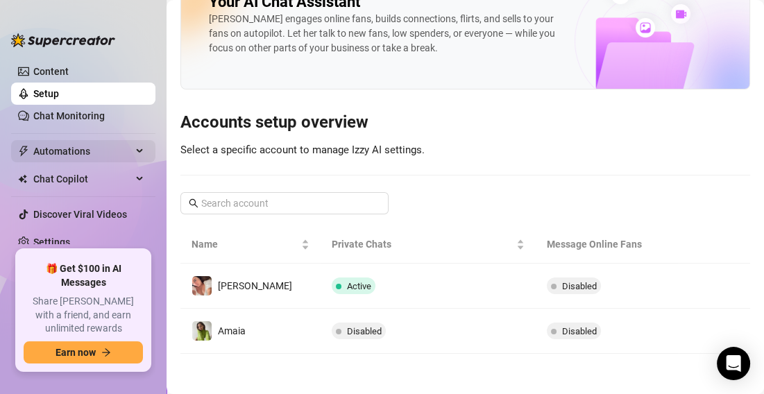
click at [89, 153] on span "Automations" at bounding box center [82, 151] width 99 height 22
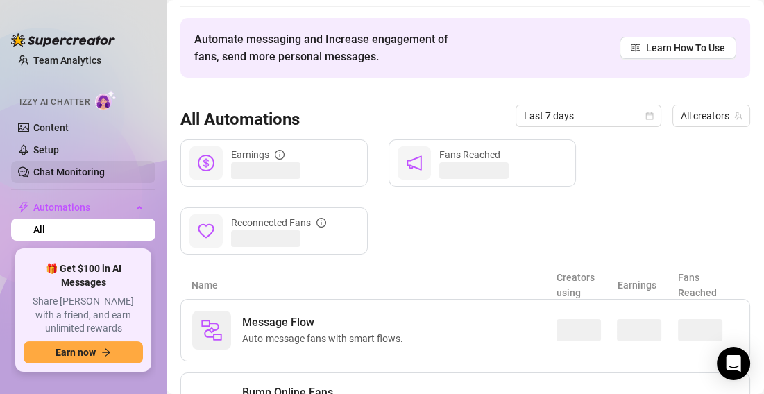
scroll to position [52, 0]
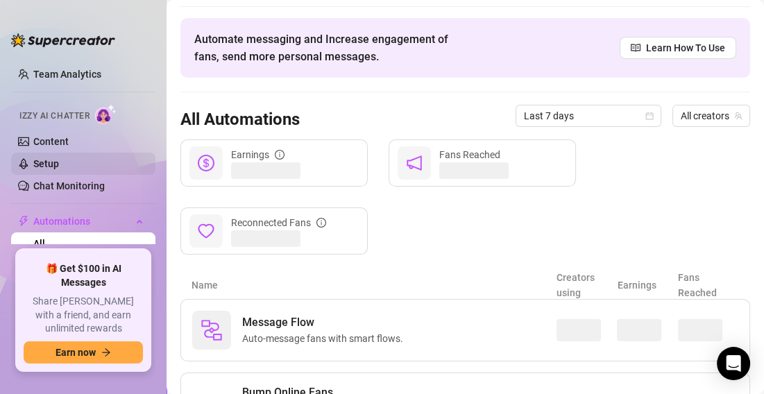
click at [59, 158] on link "Setup" at bounding box center [46, 163] width 26 height 11
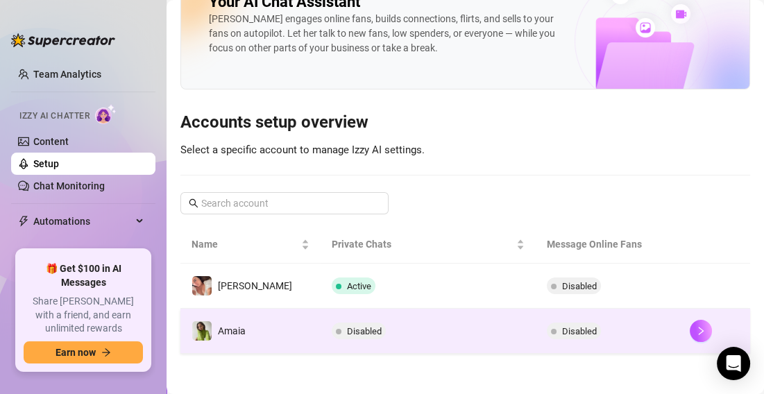
click at [422, 332] on td "Disabled" at bounding box center [428, 331] width 214 height 45
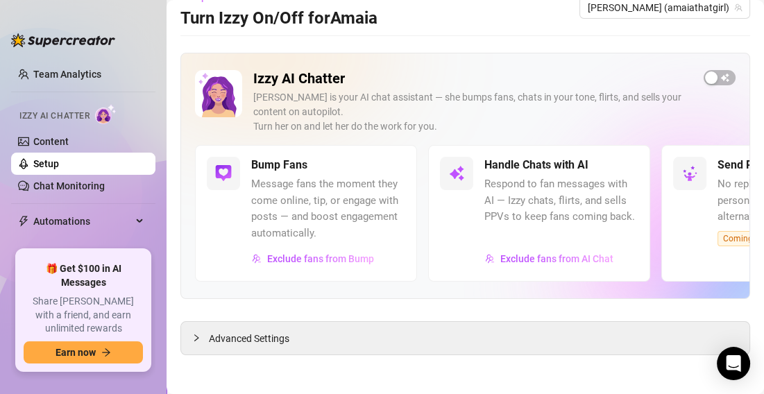
scroll to position [26, 0]
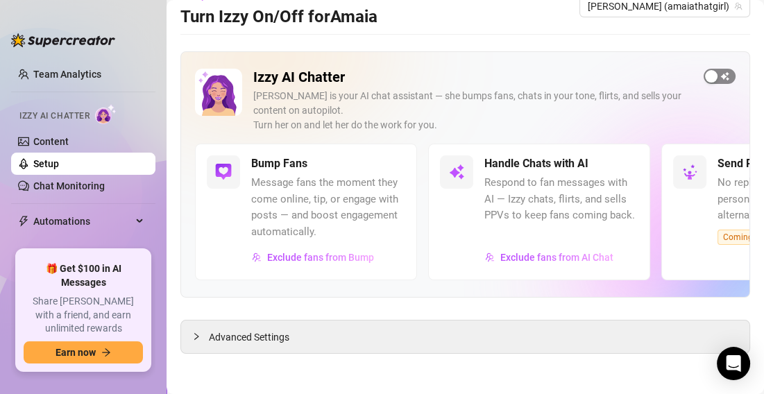
click at [716, 78] on span "button" at bounding box center [719, 76] width 32 height 15
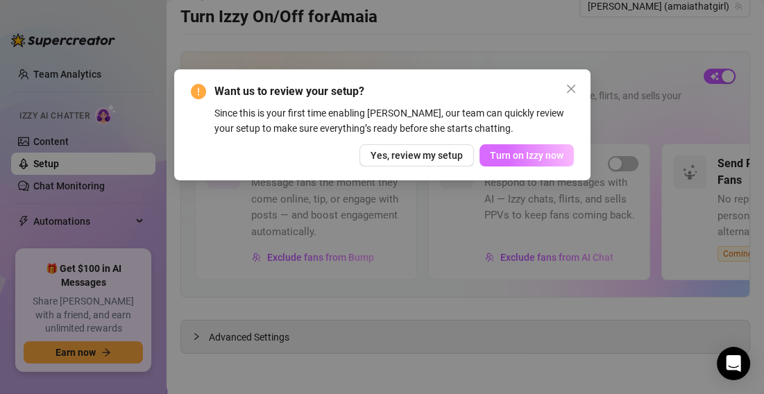
click at [529, 155] on span "Turn on Izzy now" at bounding box center [527, 155] width 74 height 11
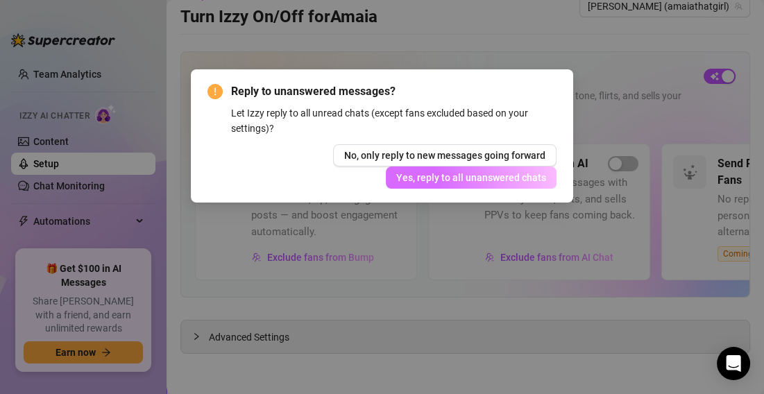
click at [497, 180] on span "Yes, reply to all unanswered chats" at bounding box center [471, 177] width 150 height 11
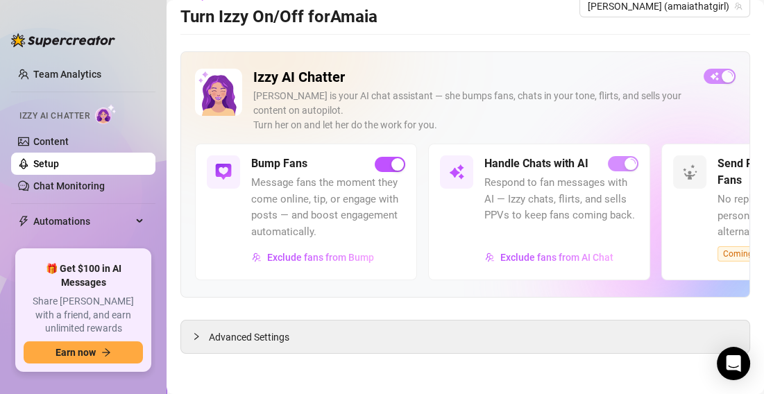
click at [617, 89] on div "Izzy is your AI chat assistant — she bumps fans, chats in your tone, flirts, an…" at bounding box center [472, 111] width 439 height 44
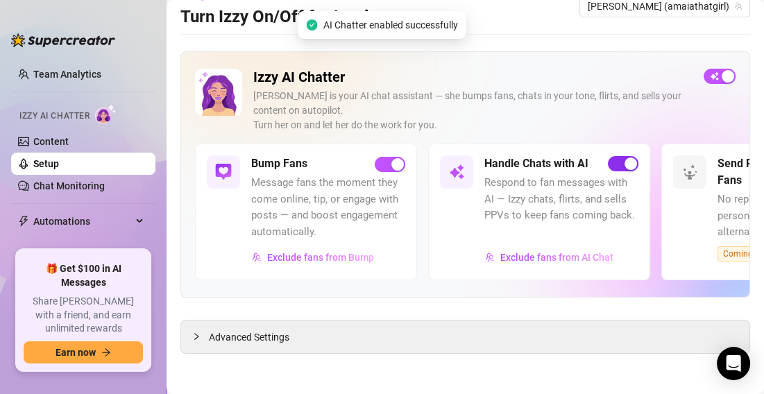
click at [617, 160] on span "button" at bounding box center [623, 163] width 31 height 15
click at [524, 302] on div "Izzy AI Chatter Izzy is your AI chat assistant — she bumps fans, chats in your …" at bounding box center [465, 202] width 570 height 302
